Goal: Task Accomplishment & Management: Manage account settings

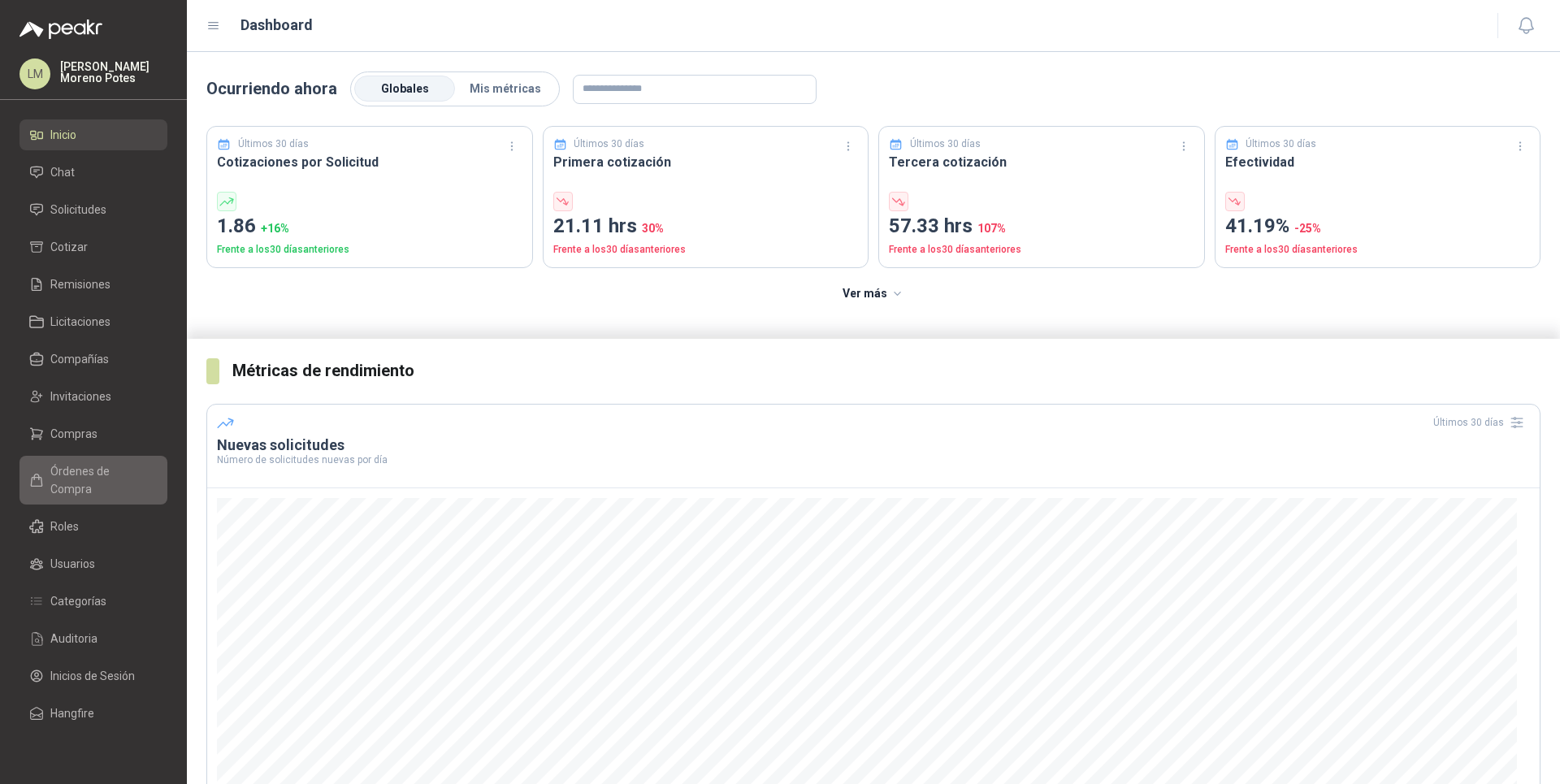
click at [117, 474] on span "Órdenes de Compra" at bounding box center [100, 480] width 101 height 36
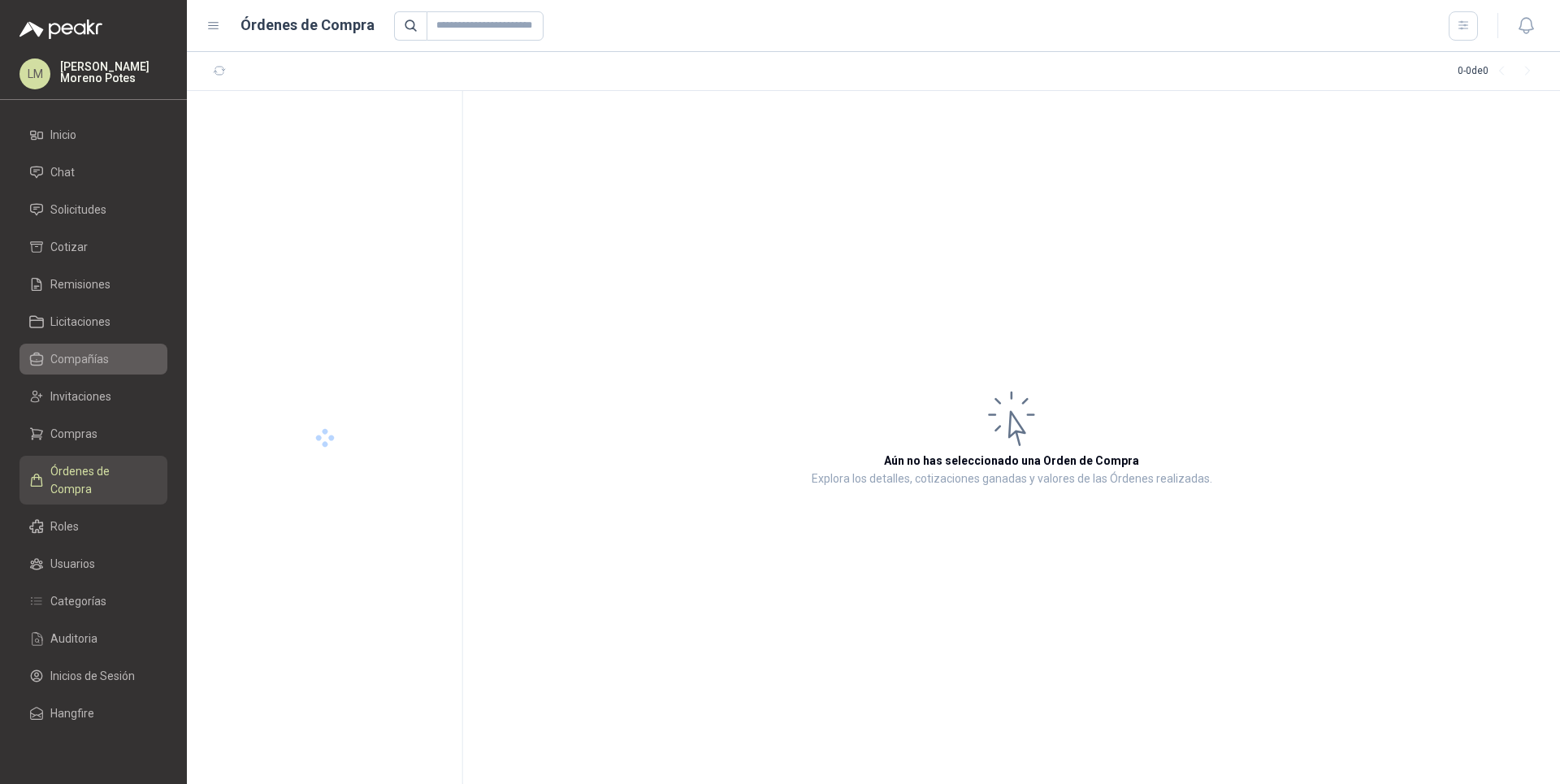
click at [106, 359] on span "Compañías" at bounding box center [79, 358] width 59 height 18
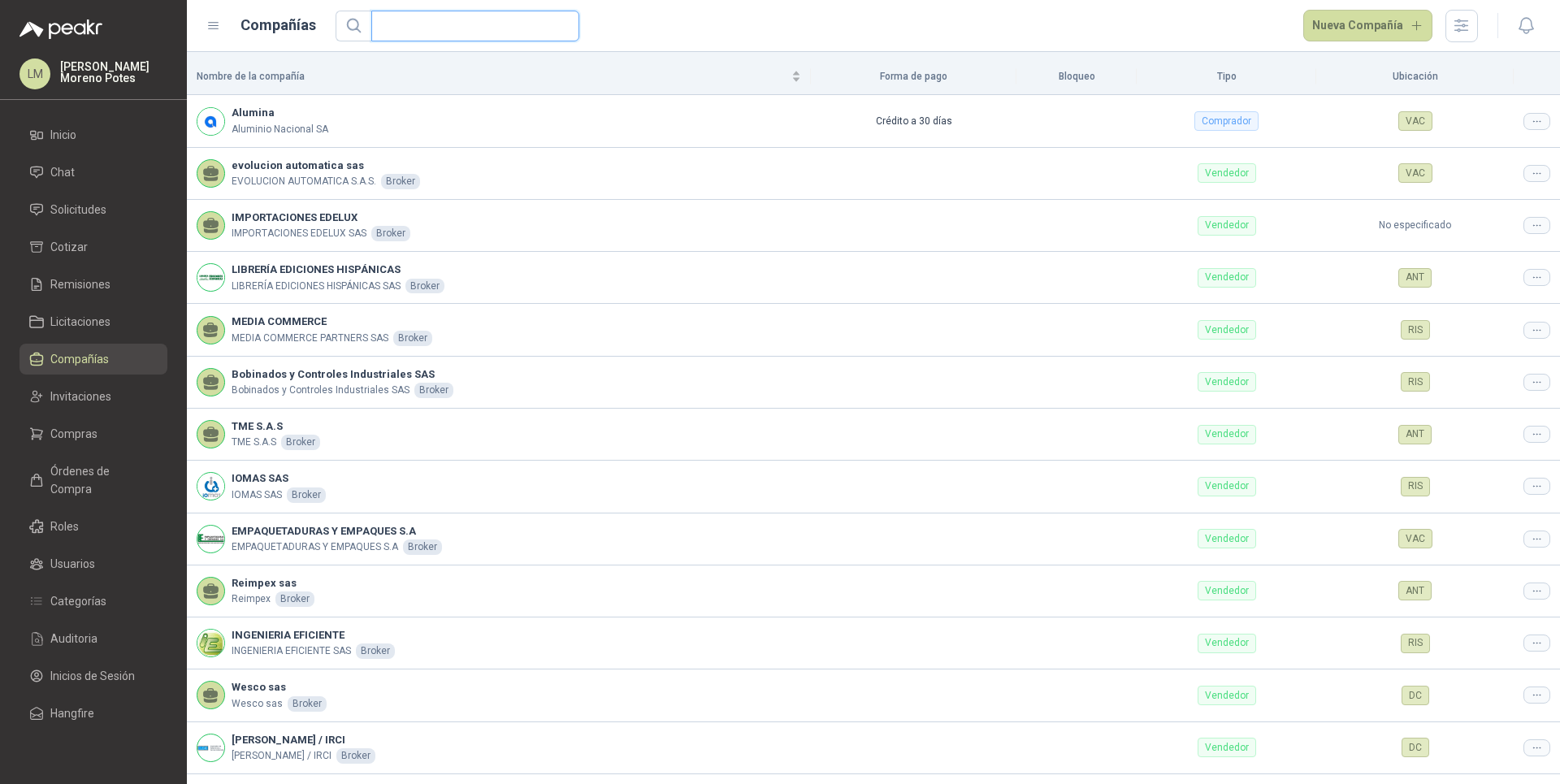
click at [431, 23] on input "text" at bounding box center [468, 26] width 175 height 29
click at [1531, 122] on icon at bounding box center [1536, 121] width 12 height 12
click at [1502, 149] on span "Editar compañía" at bounding box center [1481, 149] width 83 height 18
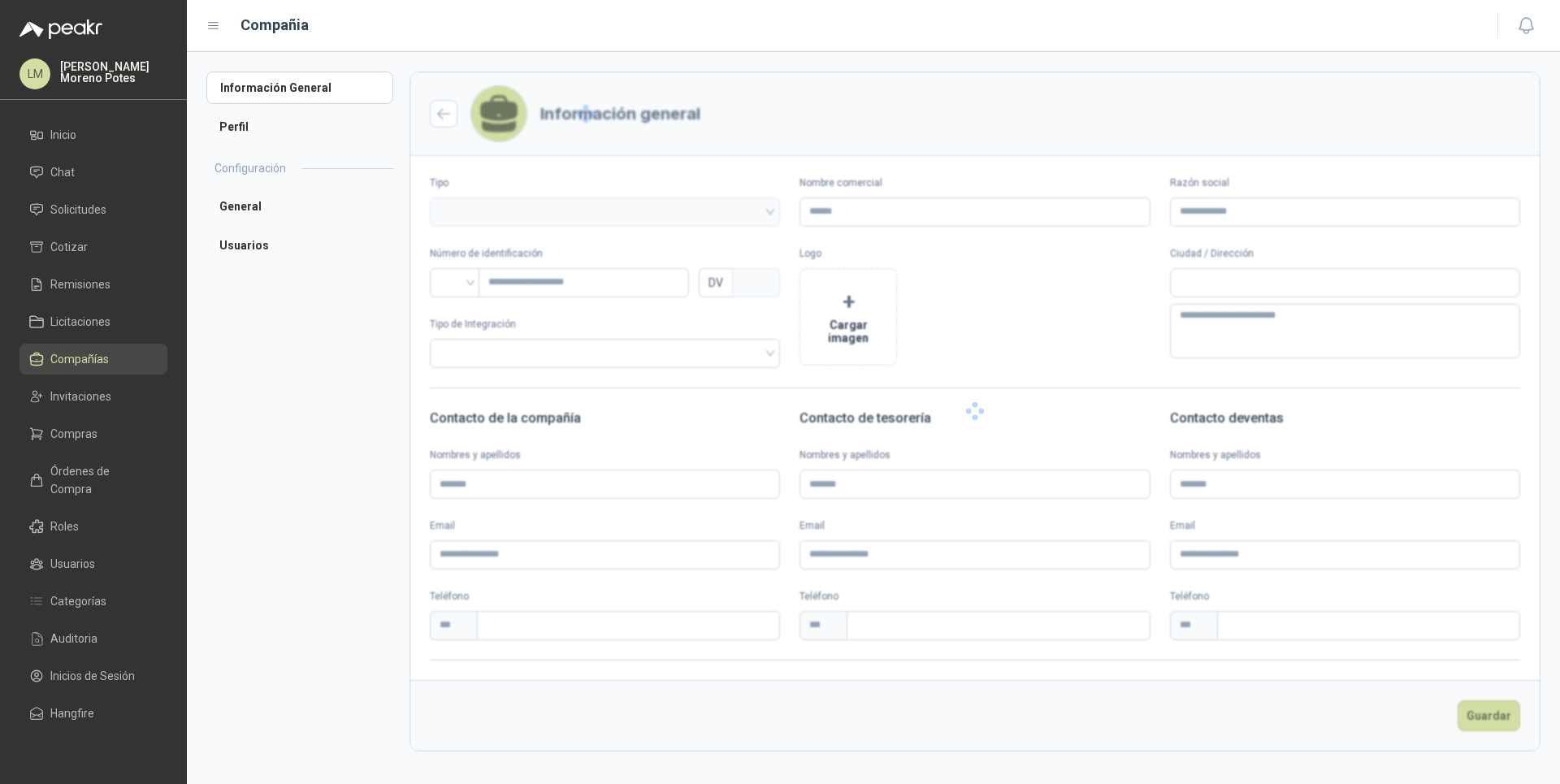
type input "*******"
type input "**********"
type input "*********"
type input "*"
type textarea "**********"
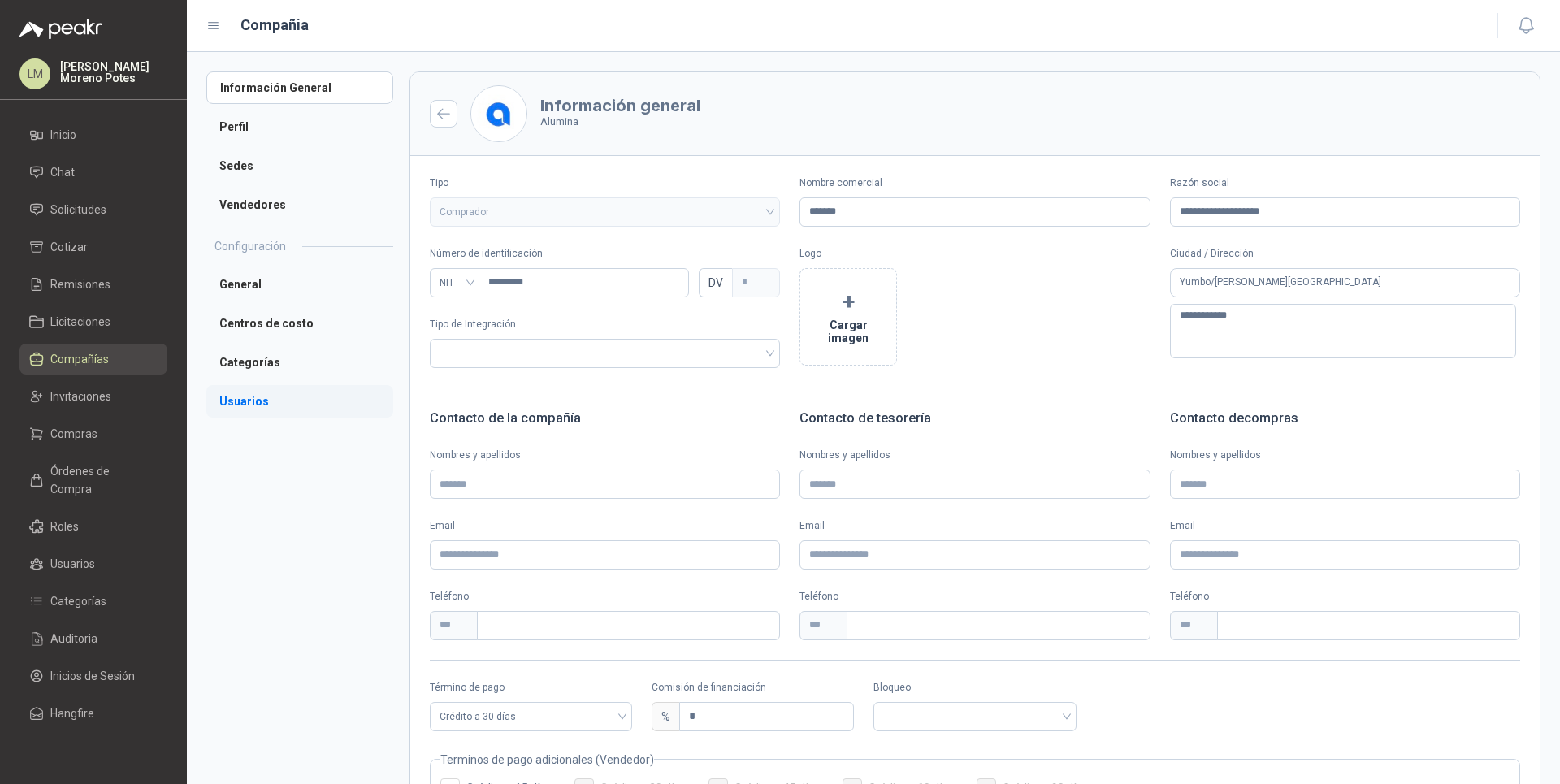
click at [256, 400] on li "Usuarios" at bounding box center [299, 401] width 186 height 32
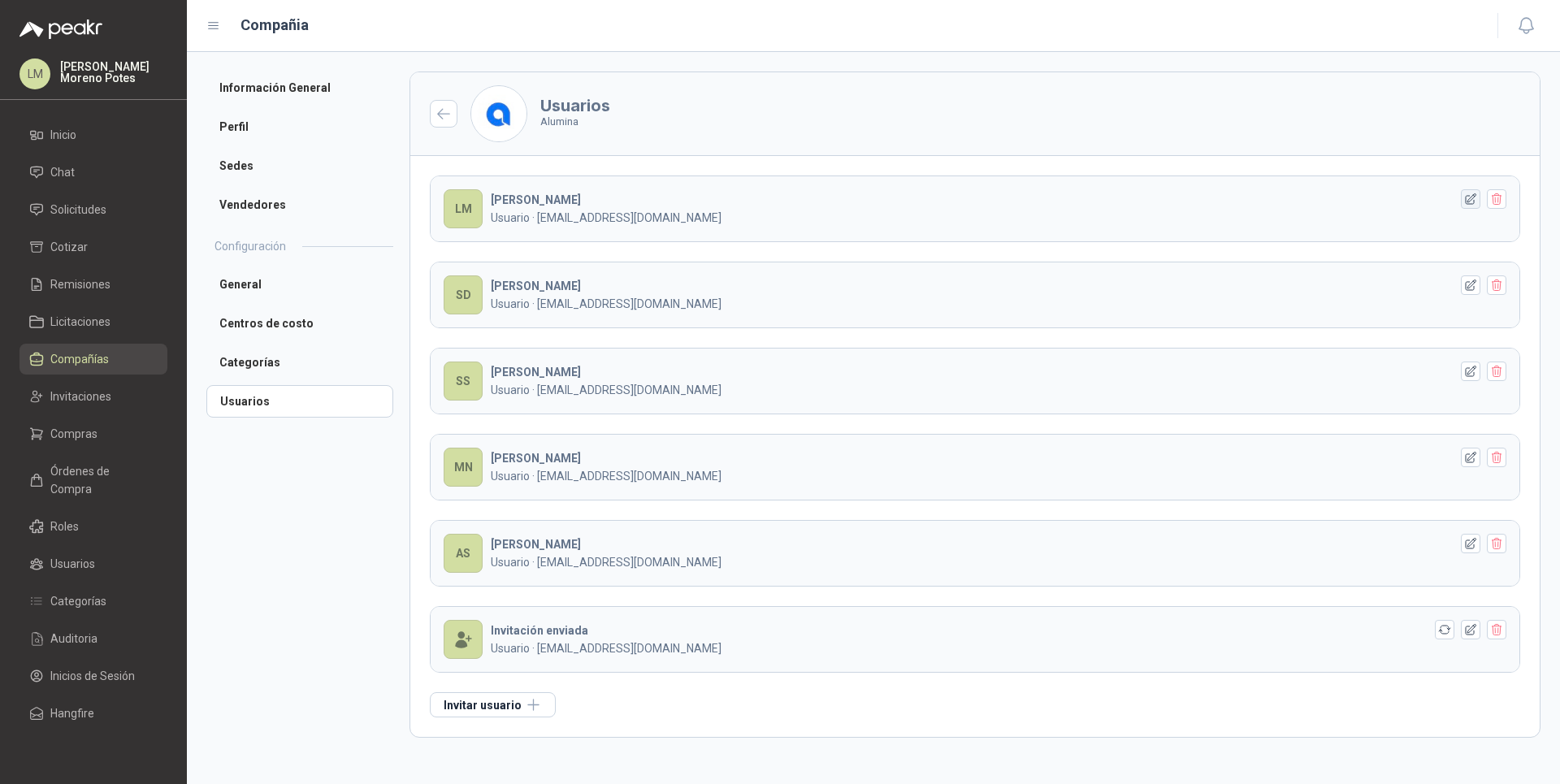
click at [1471, 204] on icon "button" at bounding box center [1470, 199] width 14 height 14
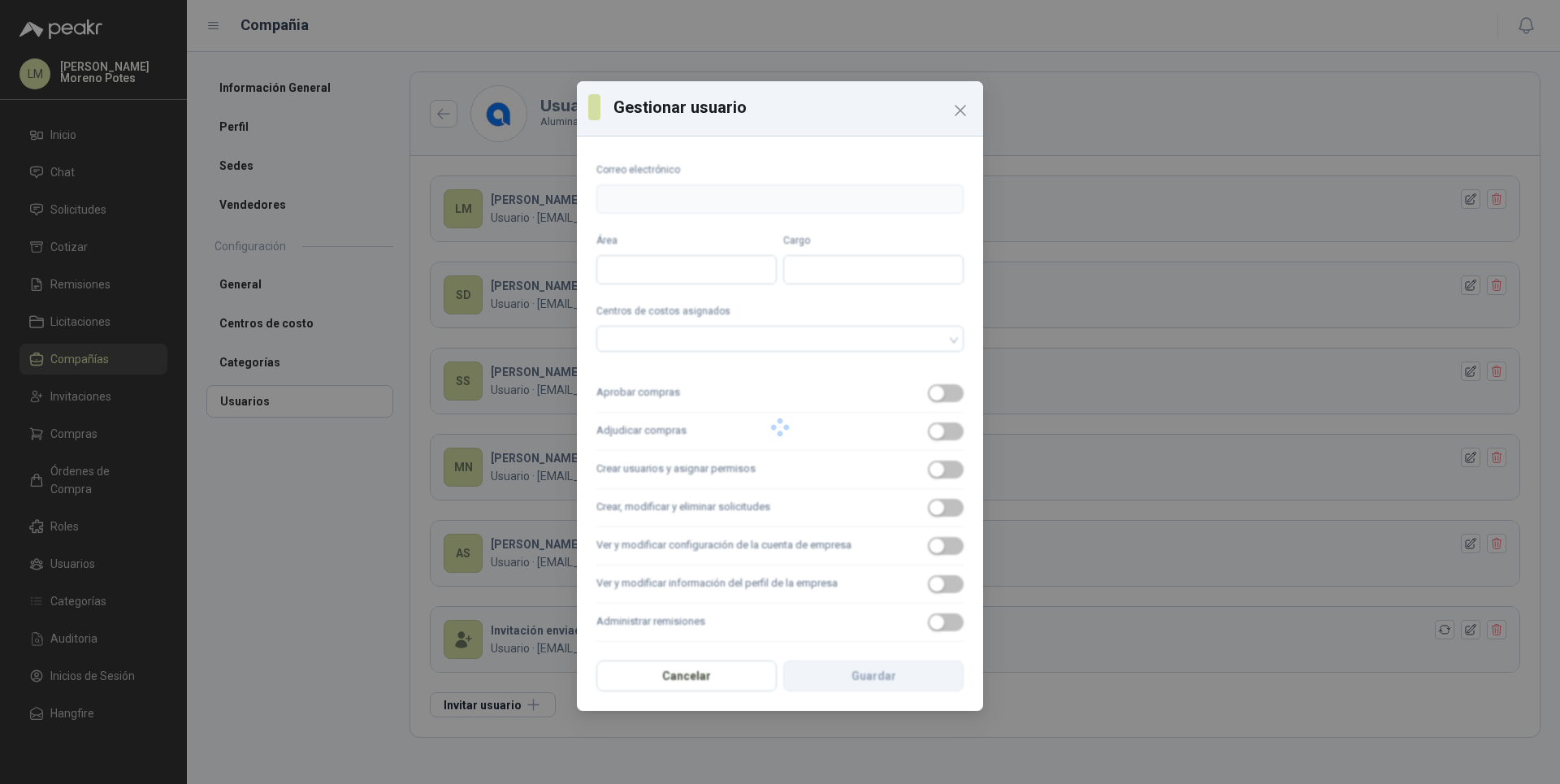
type input "**********"
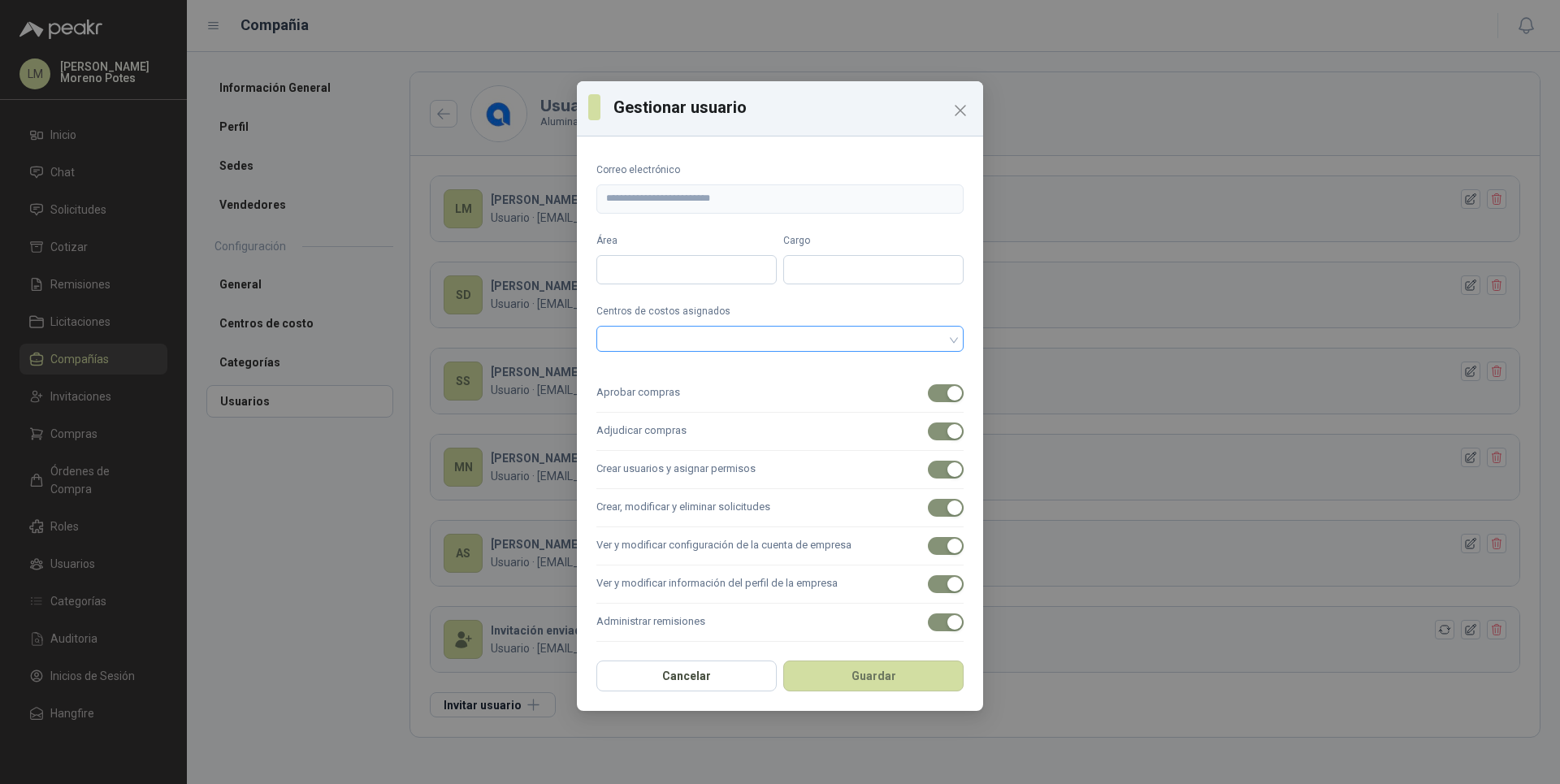
click at [795, 329] on div at bounding box center [780, 338] width 367 height 26
click at [663, 300] on form "**********" at bounding box center [780, 479] width 367 height 632
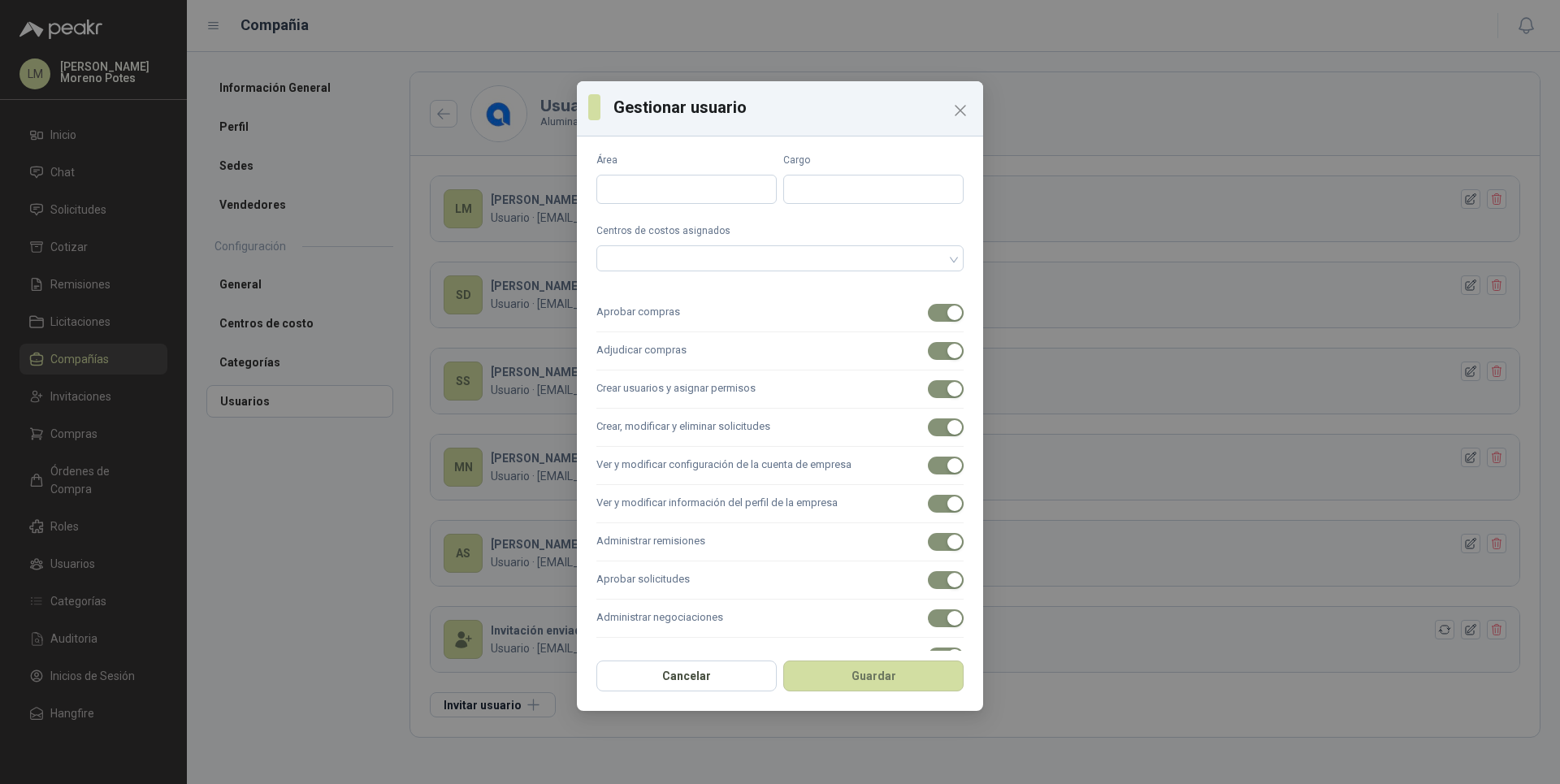
scroll to position [157, 0]
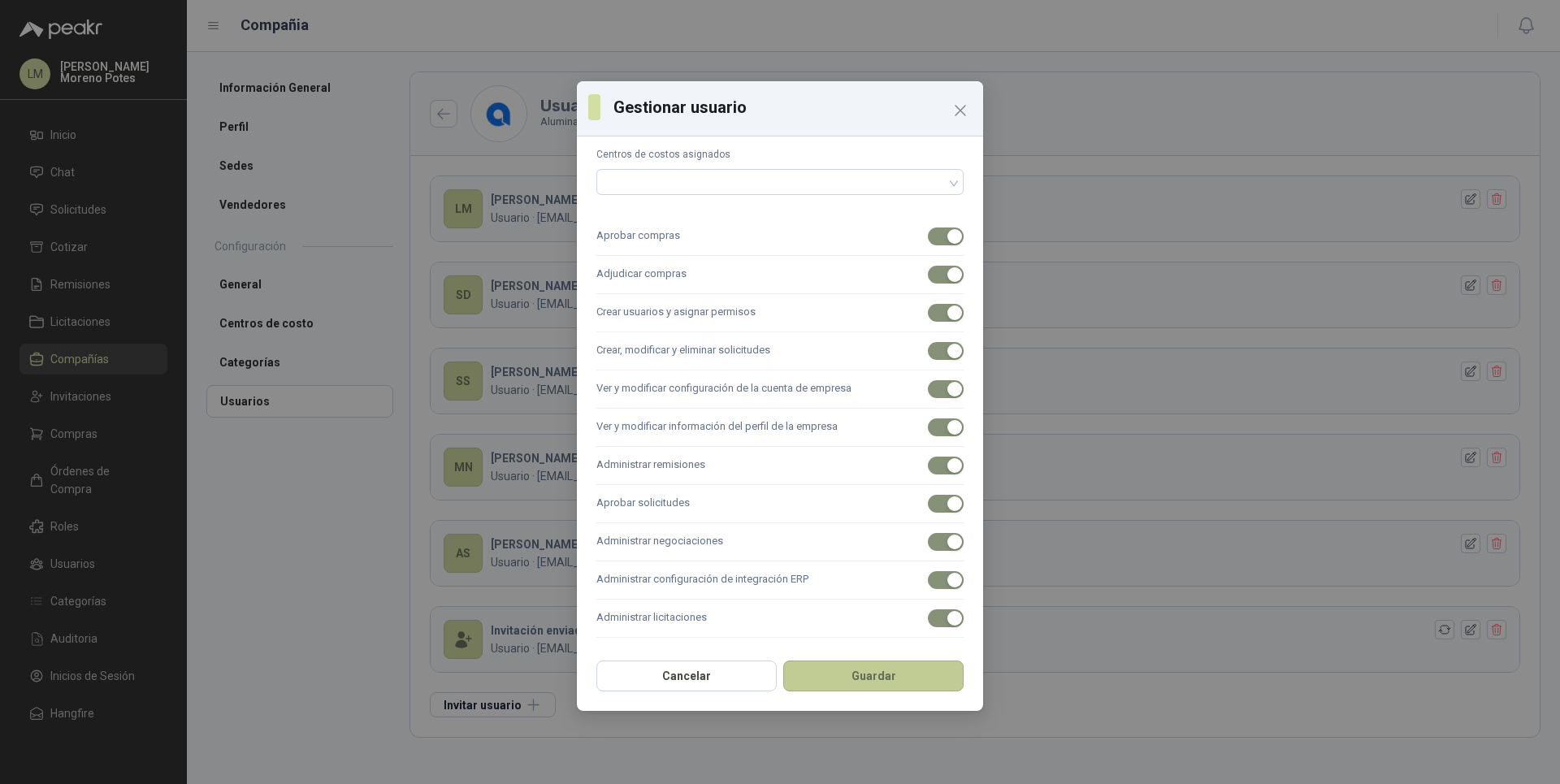
click at [850, 680] on button "Guardar" at bounding box center [873, 675] width 181 height 31
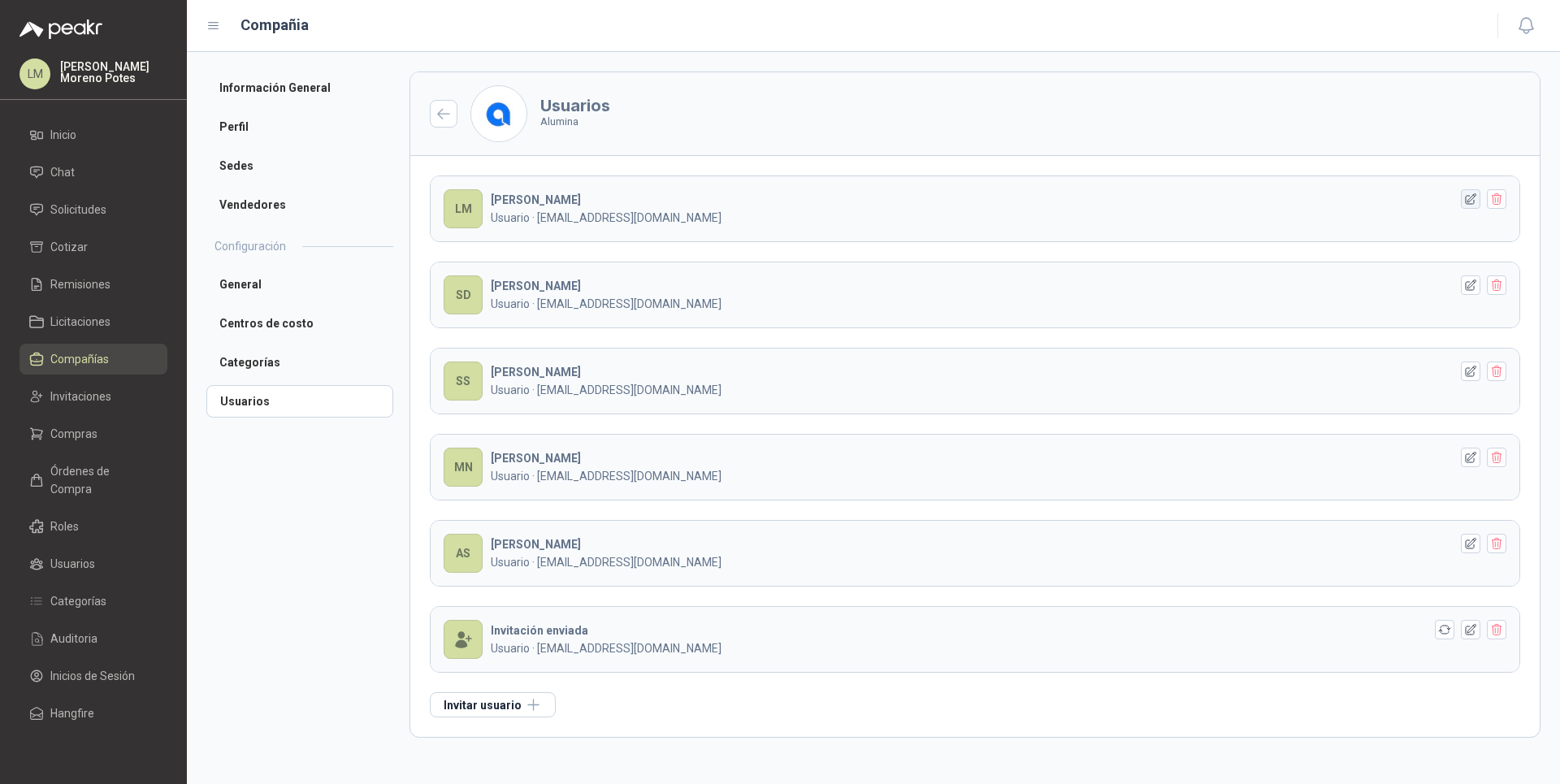
click at [1467, 197] on icon "button" at bounding box center [1470, 199] width 14 height 14
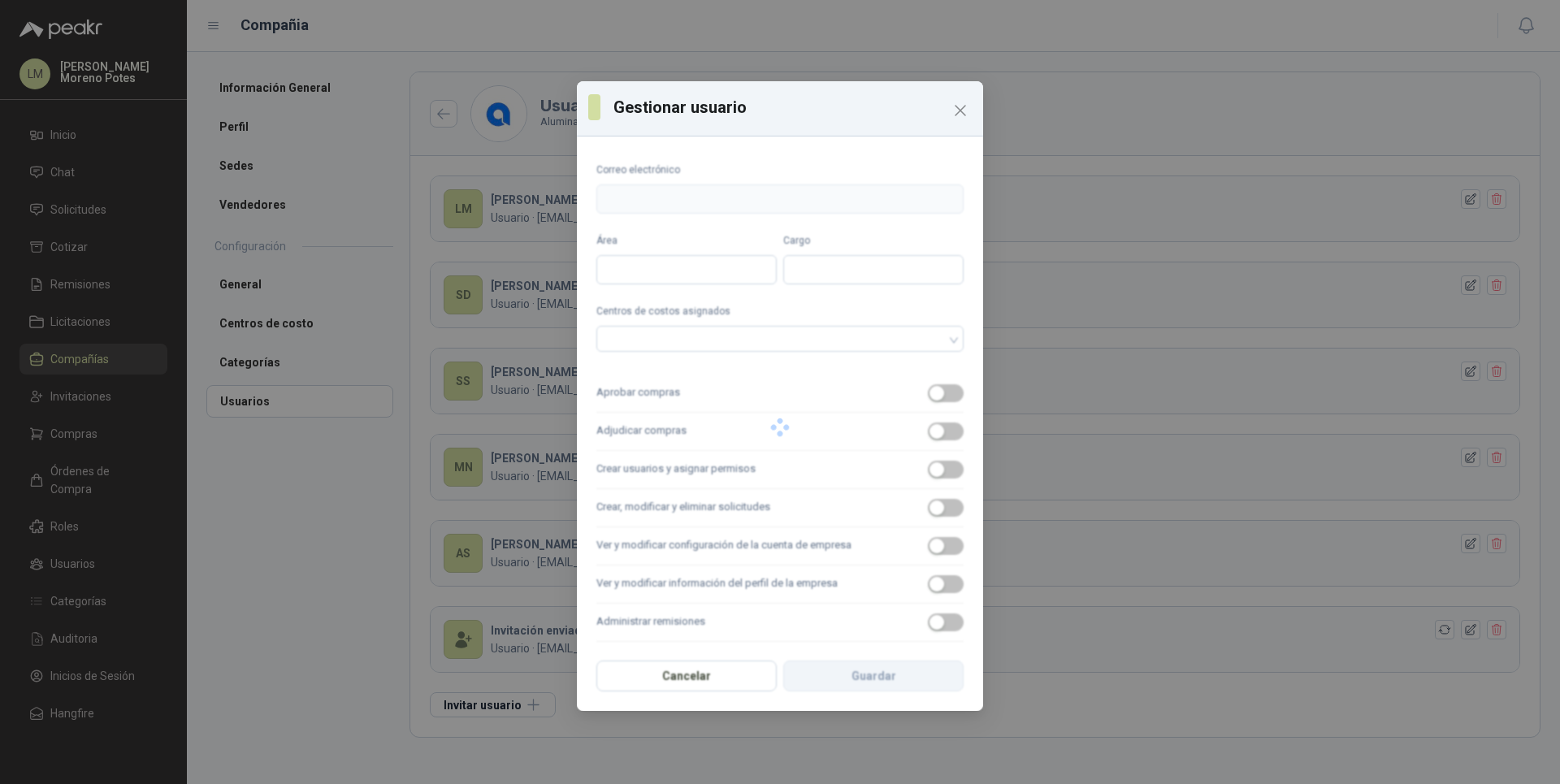
type input "**********"
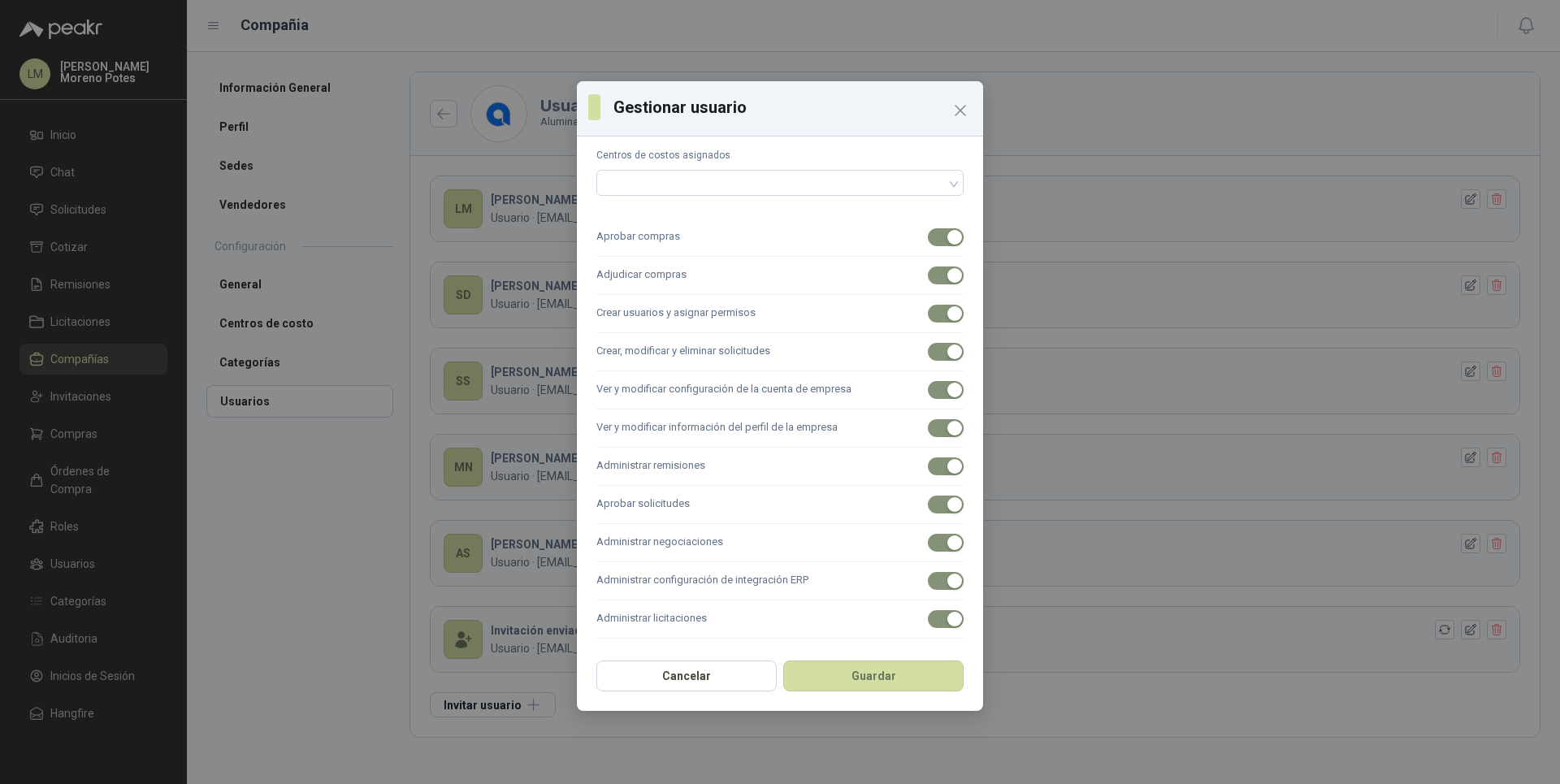
scroll to position [157, 0]
drag, startPoint x: 930, startPoint y: 623, endPoint x: 923, endPoint y: 606, distance: 18.4
click at [928, 622] on span "button" at bounding box center [946, 618] width 36 height 18
click at [947, 582] on div "button" at bounding box center [954, 579] width 14 height 14
click at [947, 545] on div "button" at bounding box center [954, 541] width 14 height 14
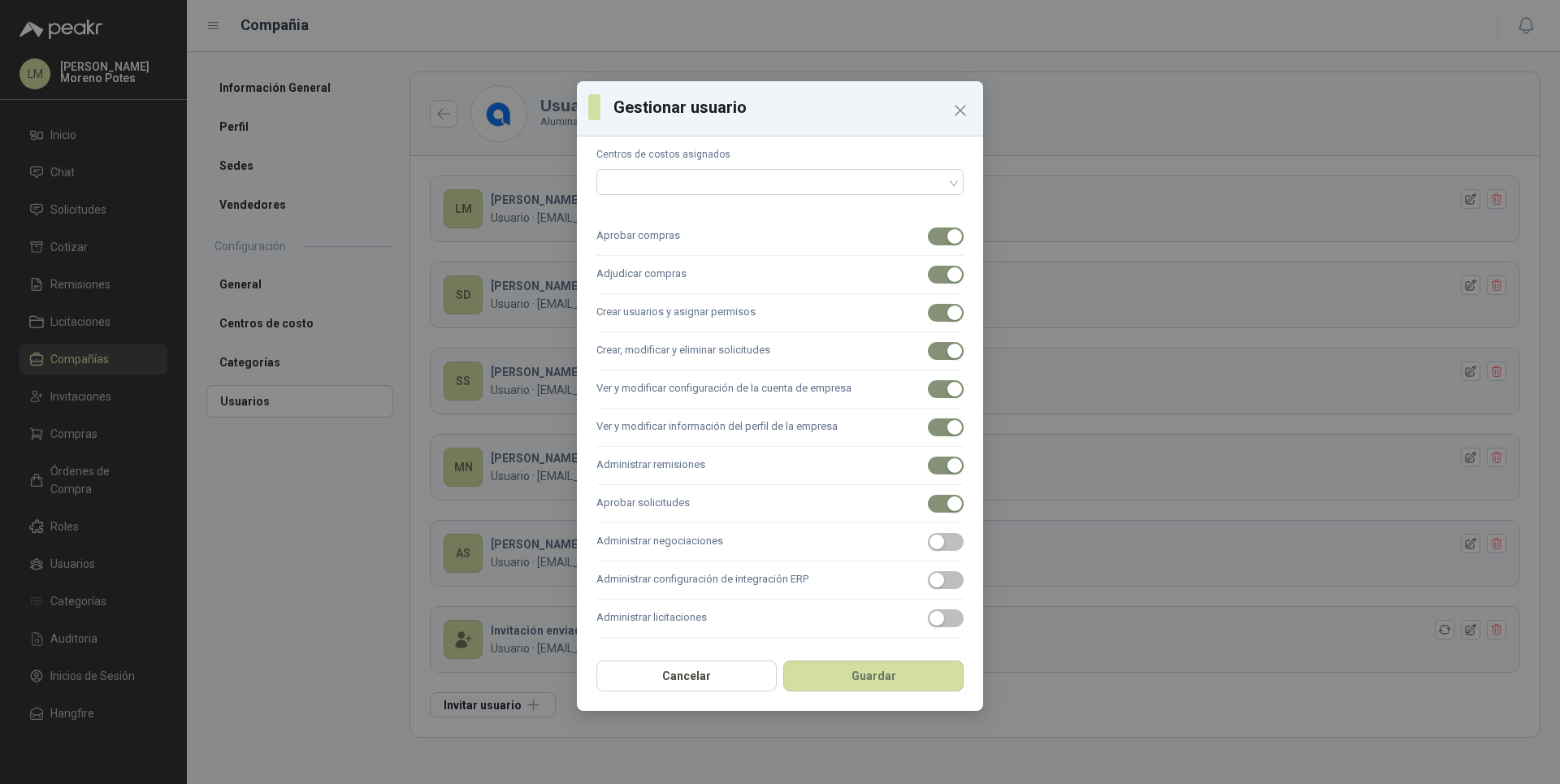
click at [934, 515] on label "Aprobar solicitudes" at bounding box center [780, 504] width 367 height 38
click at [934, 513] on button "Aprobar solicitudes" at bounding box center [946, 503] width 36 height 18
click at [931, 495] on span "button" at bounding box center [946, 503] width 36 height 18
click at [932, 464] on span "button" at bounding box center [946, 465] width 36 height 18
click at [929, 501] on span "button" at bounding box center [946, 503] width 36 height 18
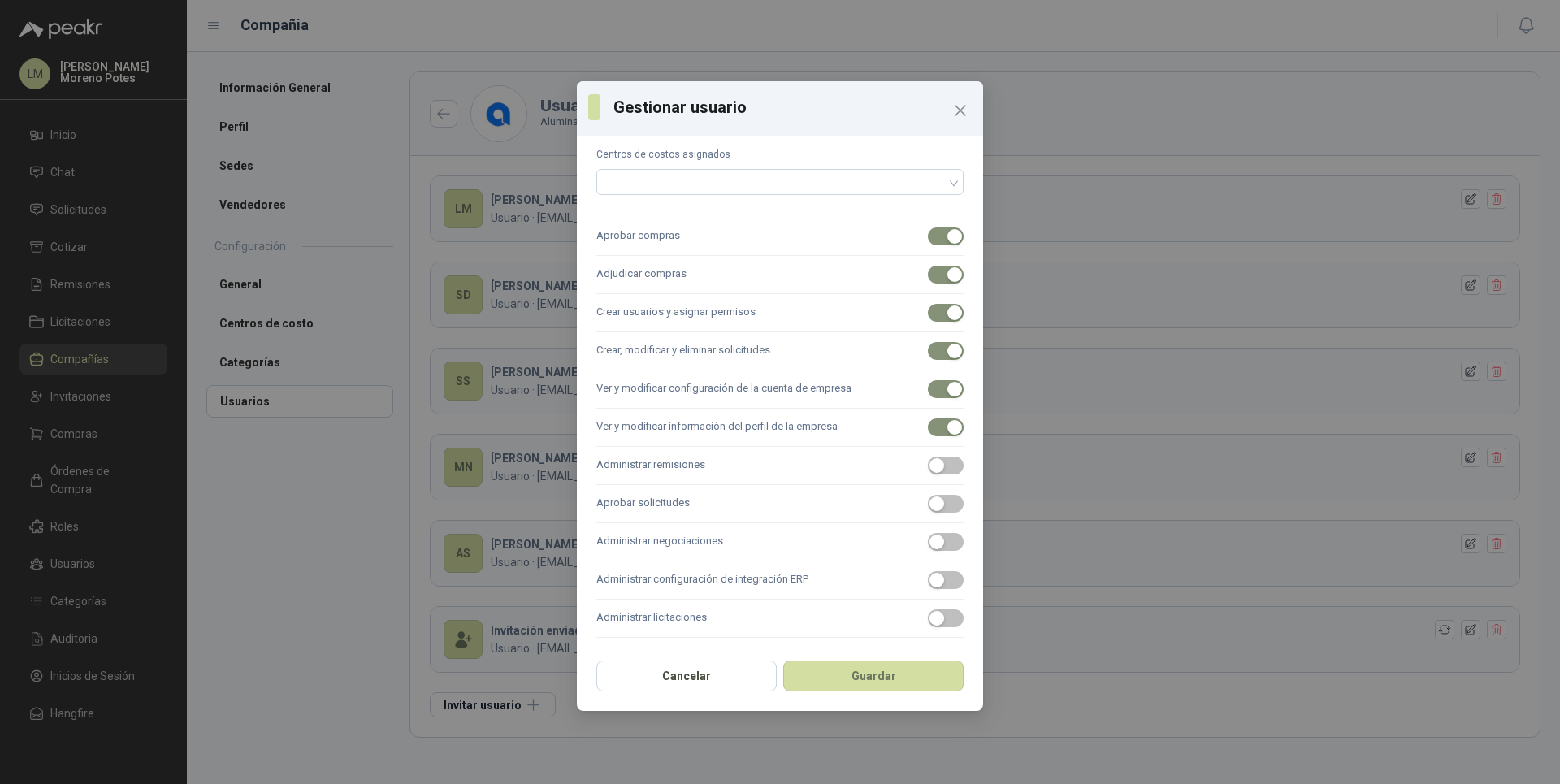
click at [935, 412] on label "Ver y modificar información del perfil de la empresa" at bounding box center [780, 427] width 367 height 38
click at [935, 418] on button "Ver y modificar información del perfil de la empresa" at bounding box center [946, 427] width 36 height 18
drag, startPoint x: 939, startPoint y: 382, endPoint x: 939, endPoint y: 362, distance: 20.0
click at [947, 382] on div "button" at bounding box center [954, 389] width 14 height 14
click at [947, 348] on div "button" at bounding box center [954, 350] width 14 height 14
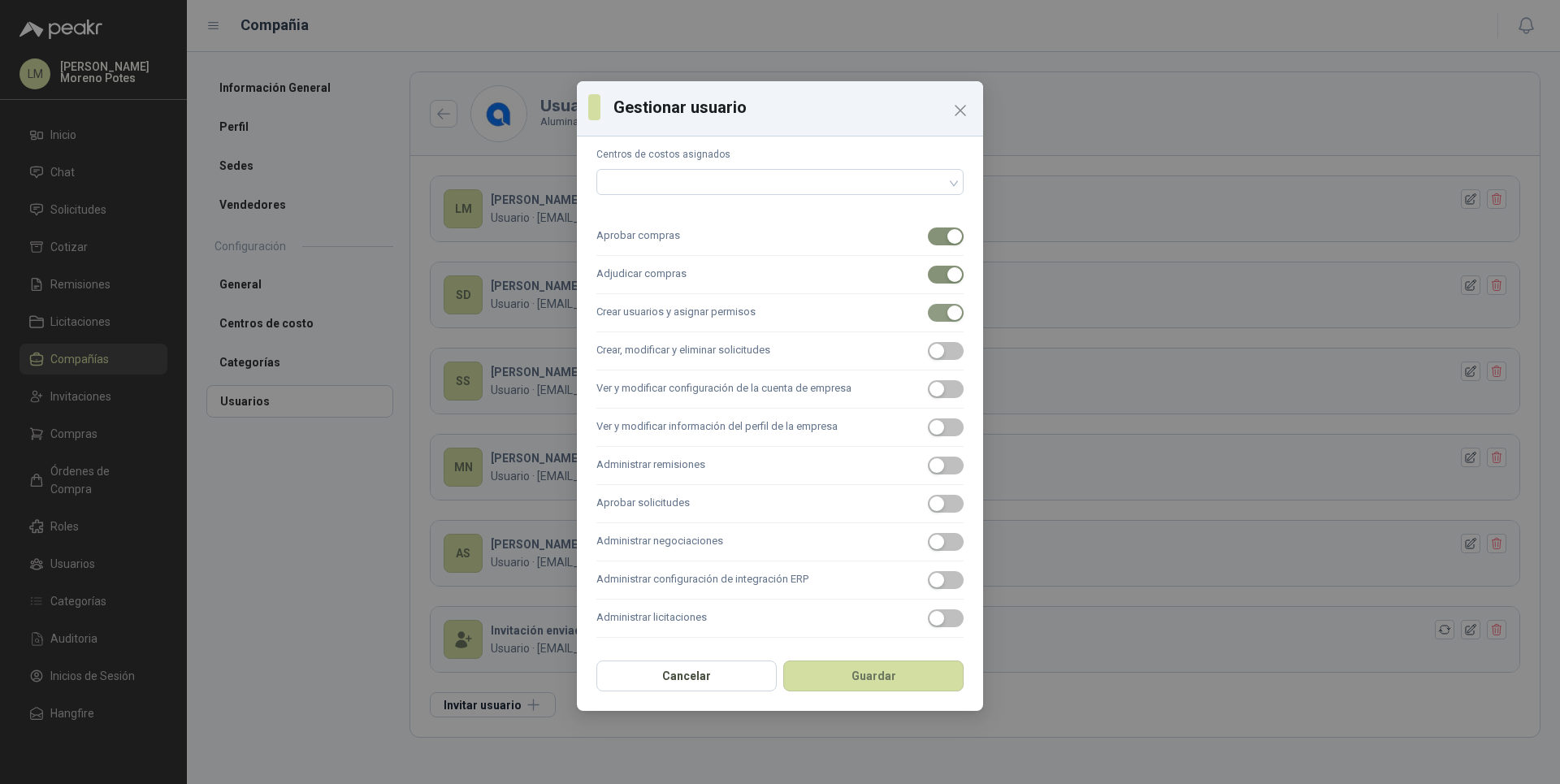
click at [947, 313] on div "button" at bounding box center [954, 312] width 14 height 14
click at [934, 282] on span "button" at bounding box center [946, 274] width 36 height 18
click at [934, 248] on label "Aprobar compras" at bounding box center [780, 236] width 367 height 38
click at [934, 245] on button "Aprobar compras" at bounding box center [946, 235] width 36 height 18
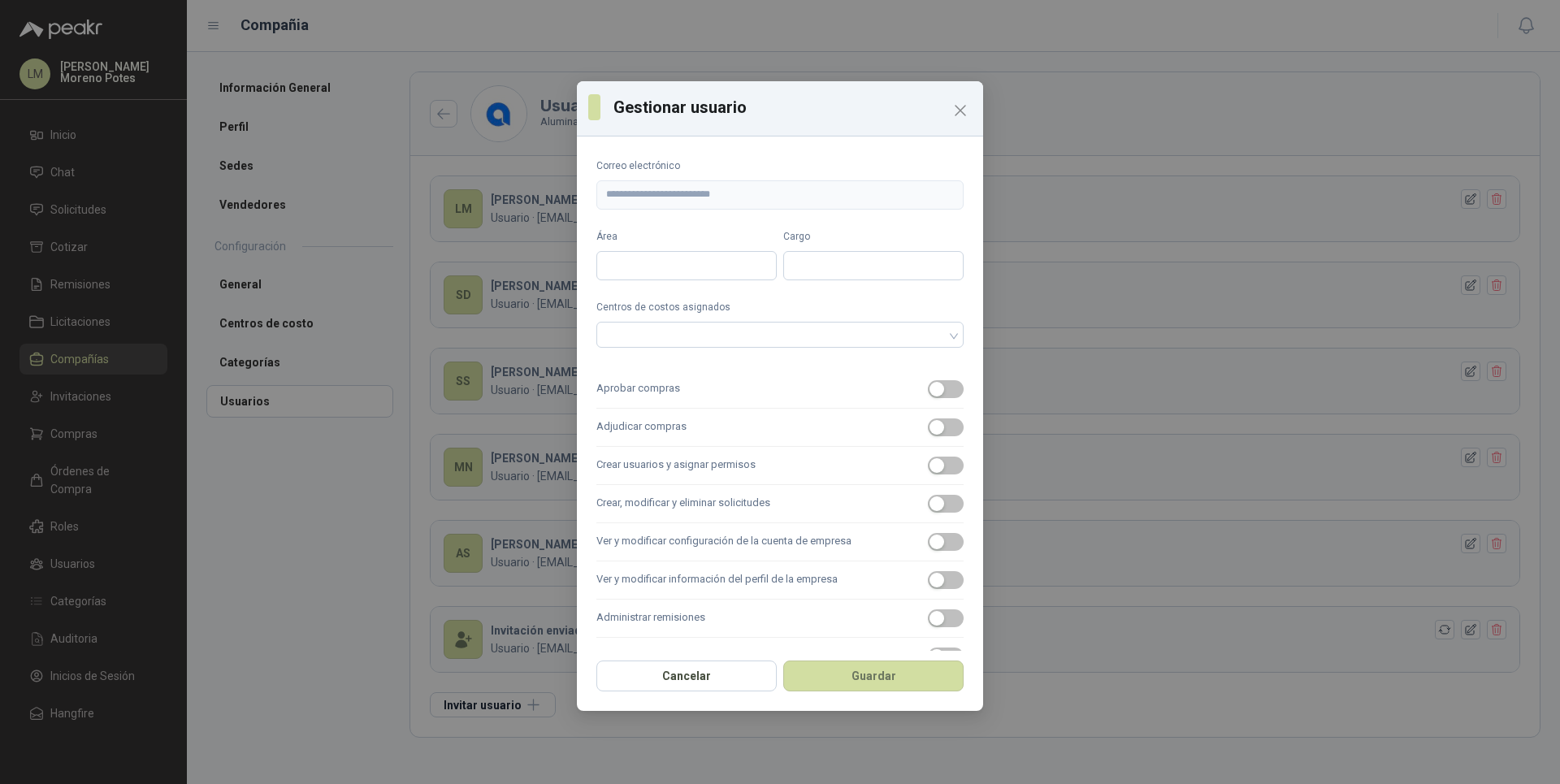
scroll to position [0, 0]
click at [850, 666] on button "Guardar" at bounding box center [873, 675] width 181 height 31
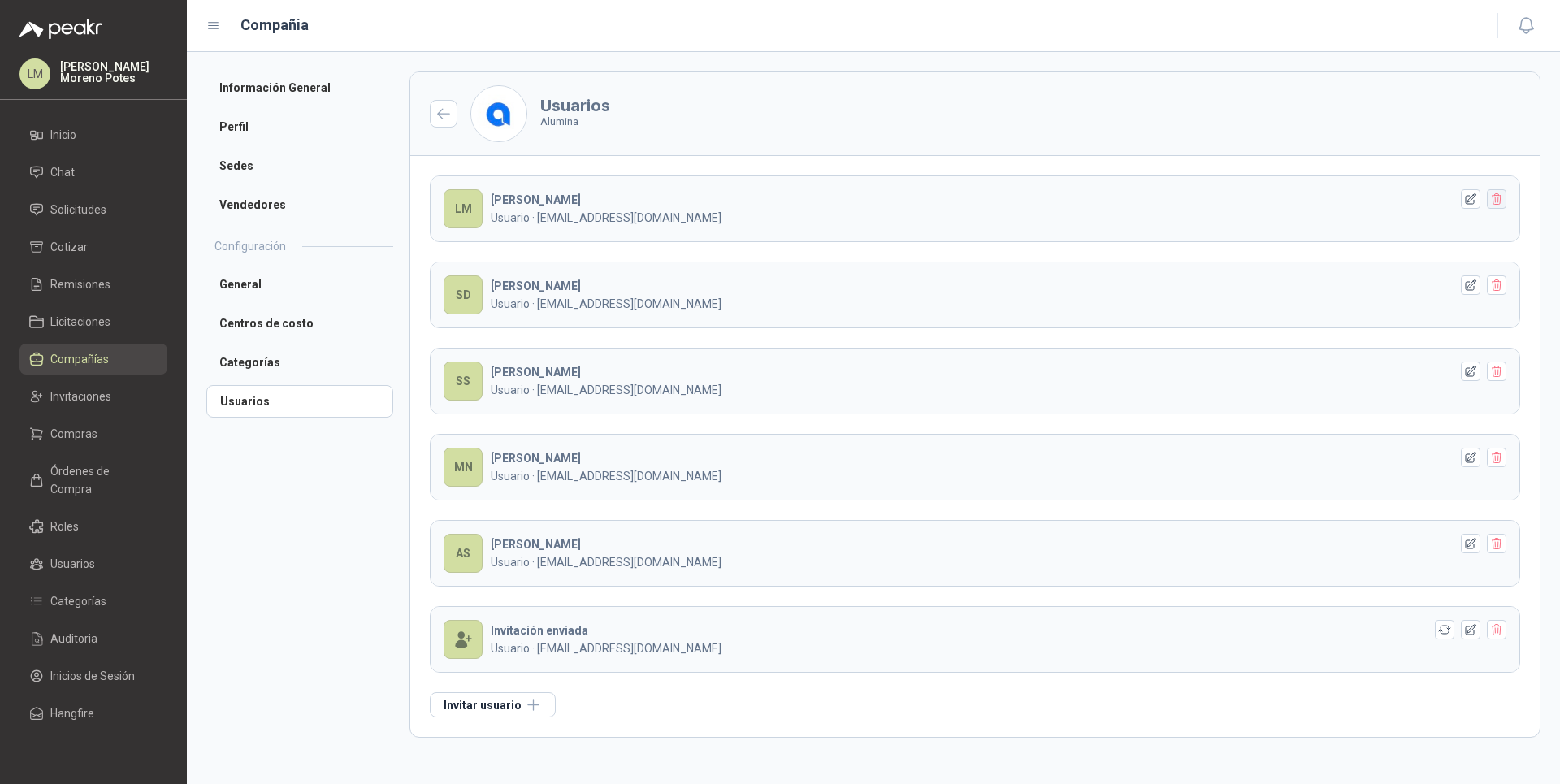
click at [1497, 201] on icon "button" at bounding box center [1497, 199] width 14 height 14
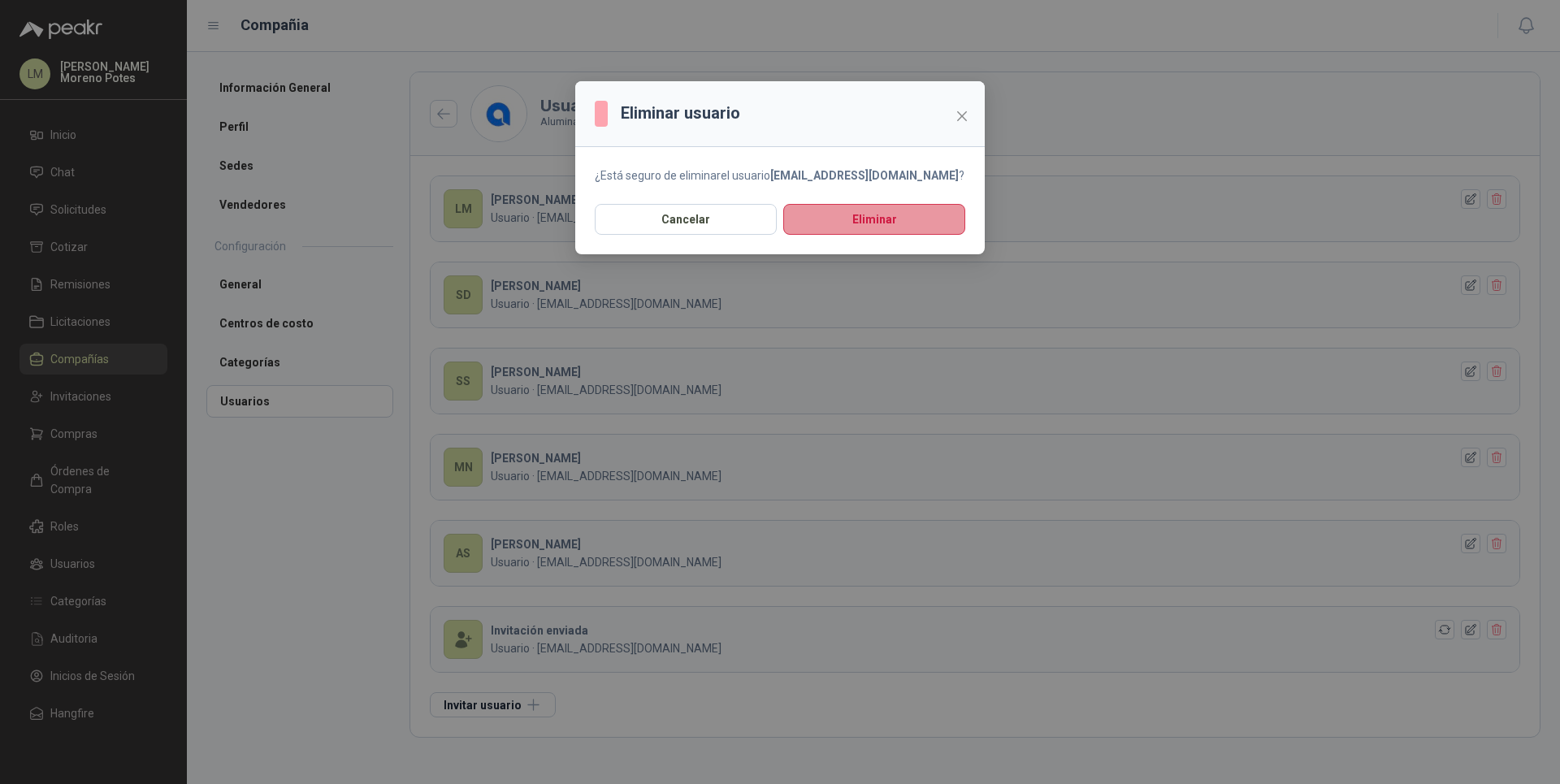
click at [945, 216] on button "Eliminar" at bounding box center [874, 219] width 182 height 31
